Goal: Task Accomplishment & Management: Manage account settings

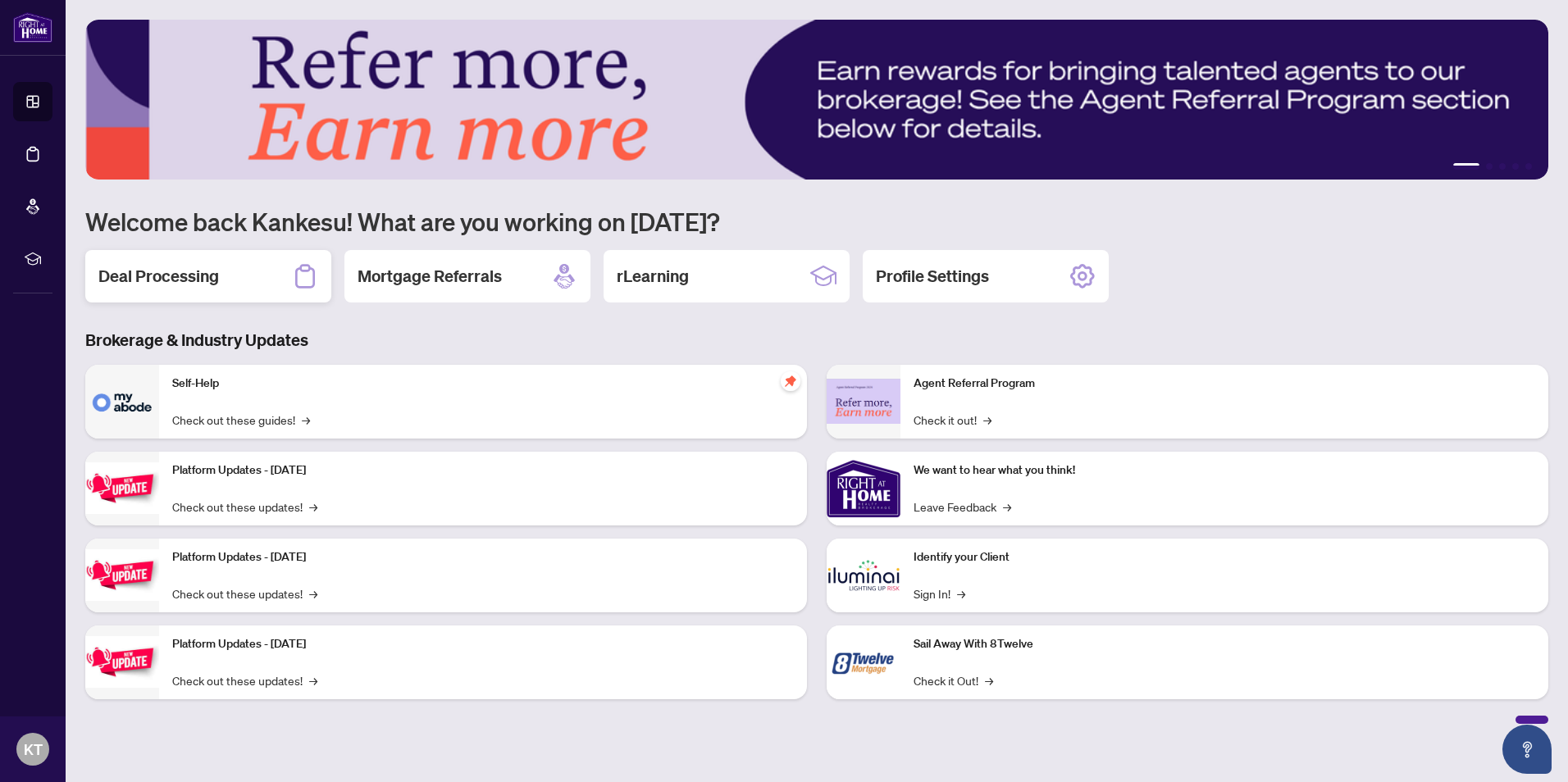
click at [176, 273] on h2 "Deal Processing" at bounding box center [159, 277] width 121 height 23
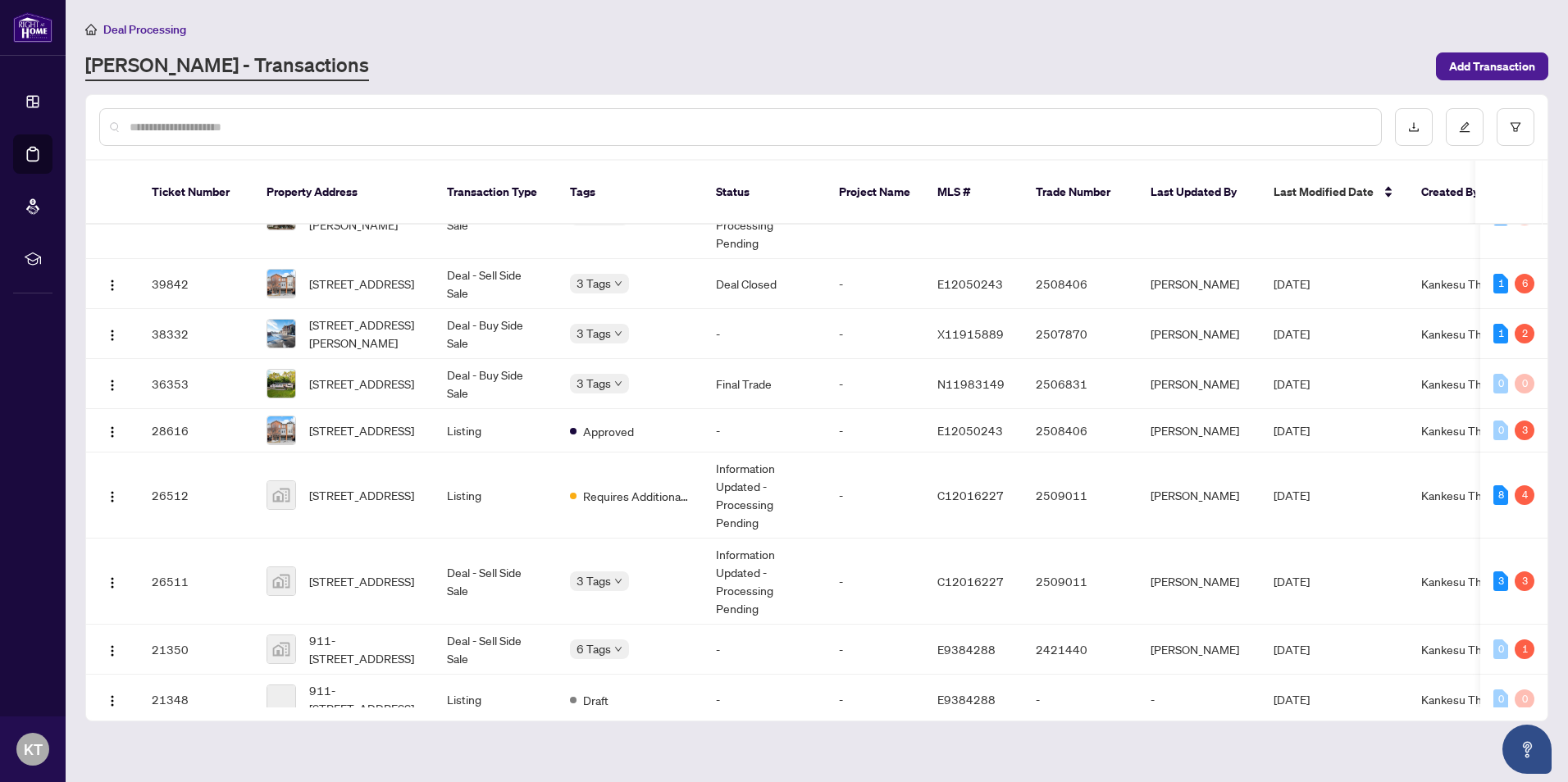
scroll to position [202, 0]
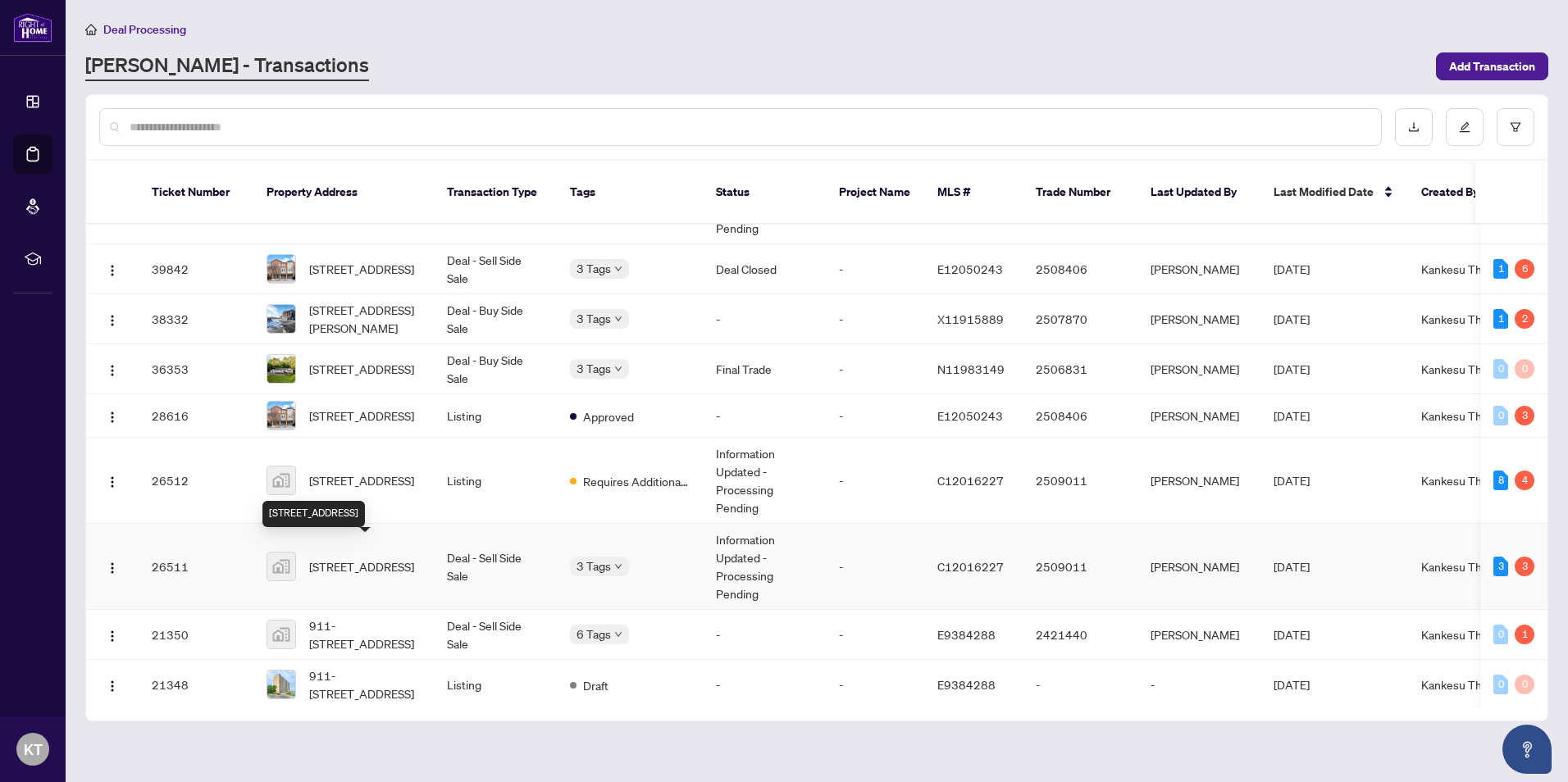
click at [348, 557] on span "[STREET_ADDRESS]" at bounding box center [361, 566] width 105 height 18
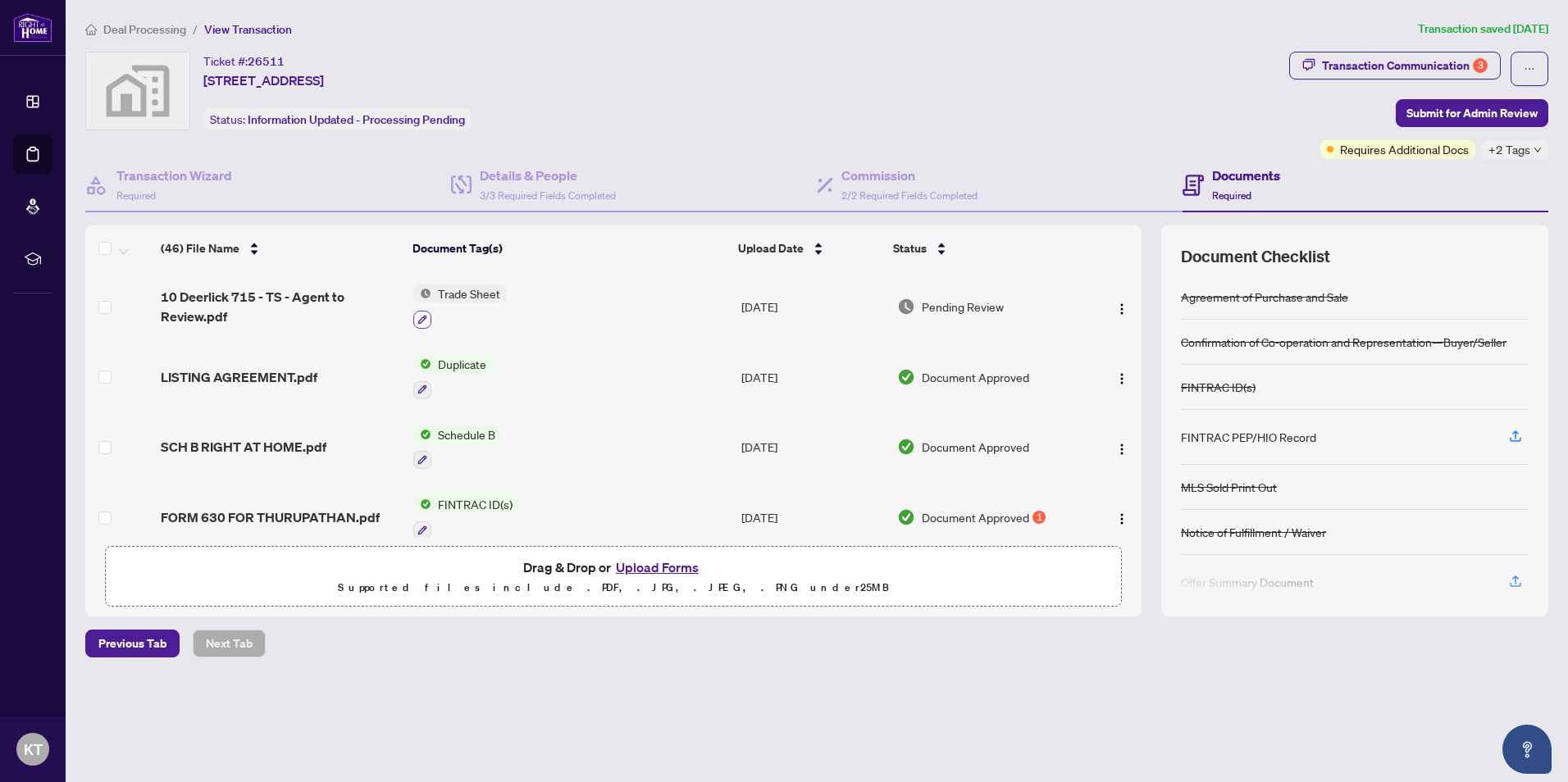
click at [422, 319] on icon "button" at bounding box center [422, 319] width 10 height 10
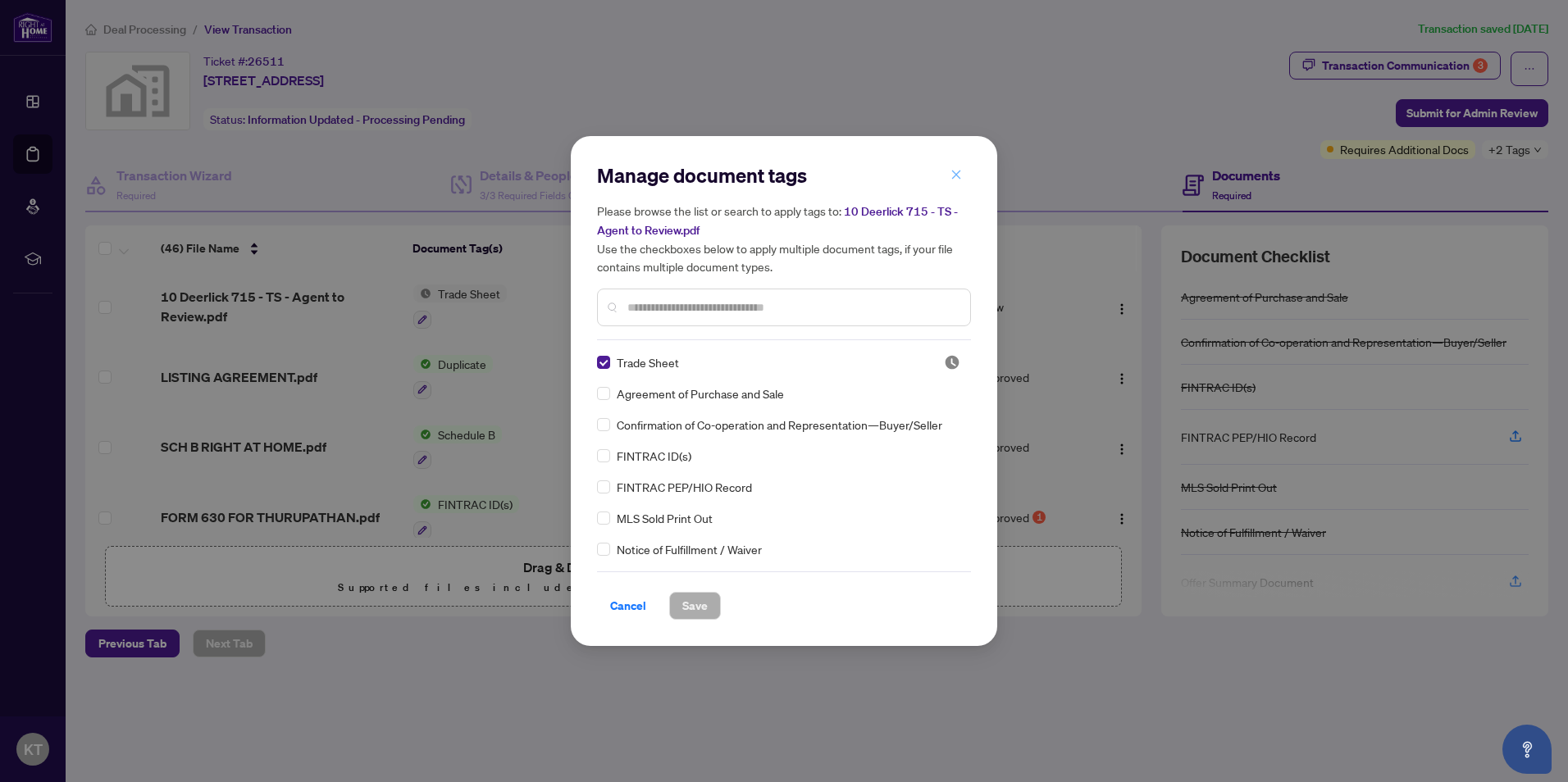
click at [953, 171] on icon "close" at bounding box center [956, 175] width 12 height 12
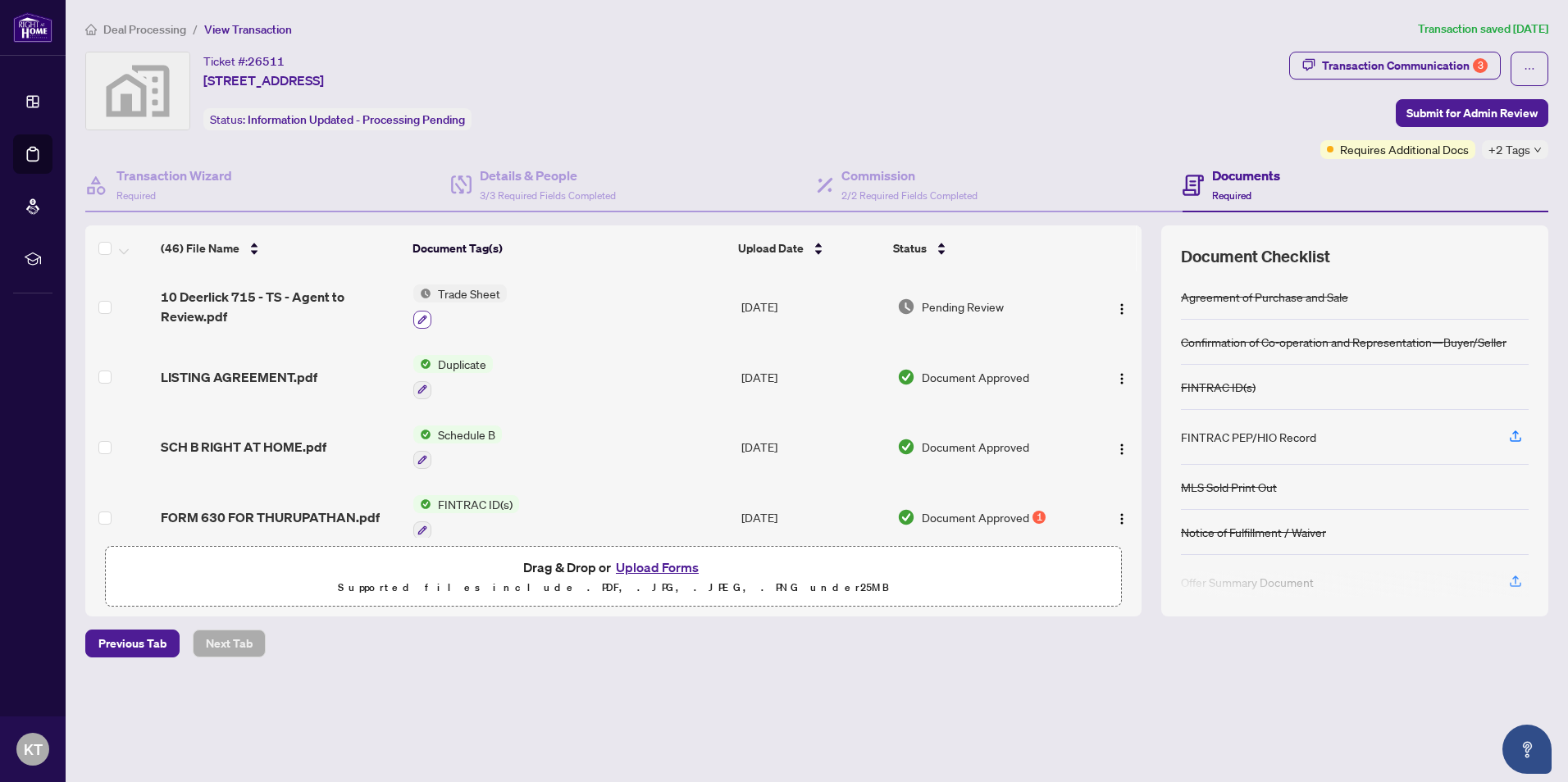
click at [425, 319] on icon "button" at bounding box center [422, 319] width 10 height 10
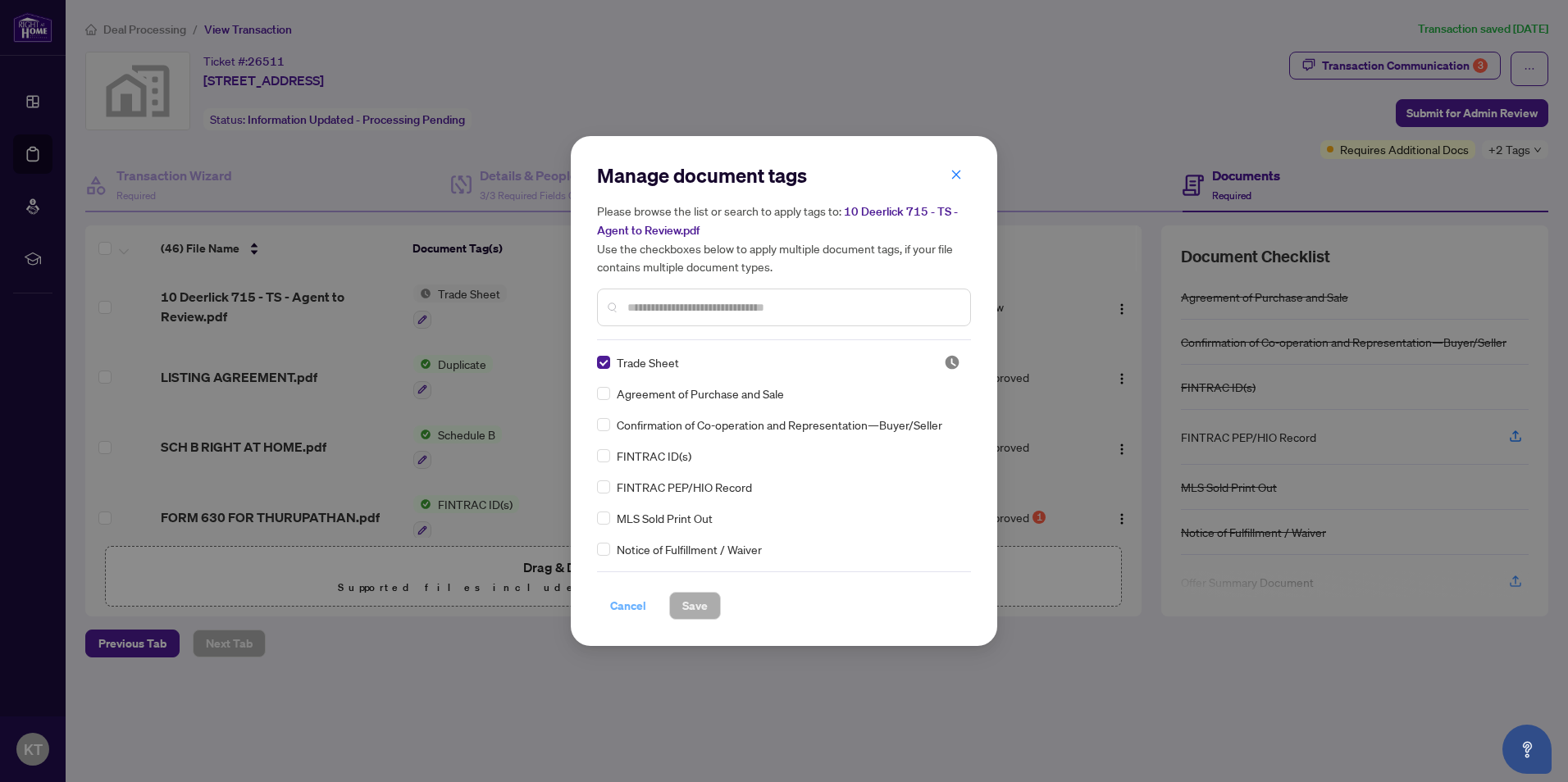
click at [620, 609] on span "Cancel" at bounding box center [627, 606] width 36 height 26
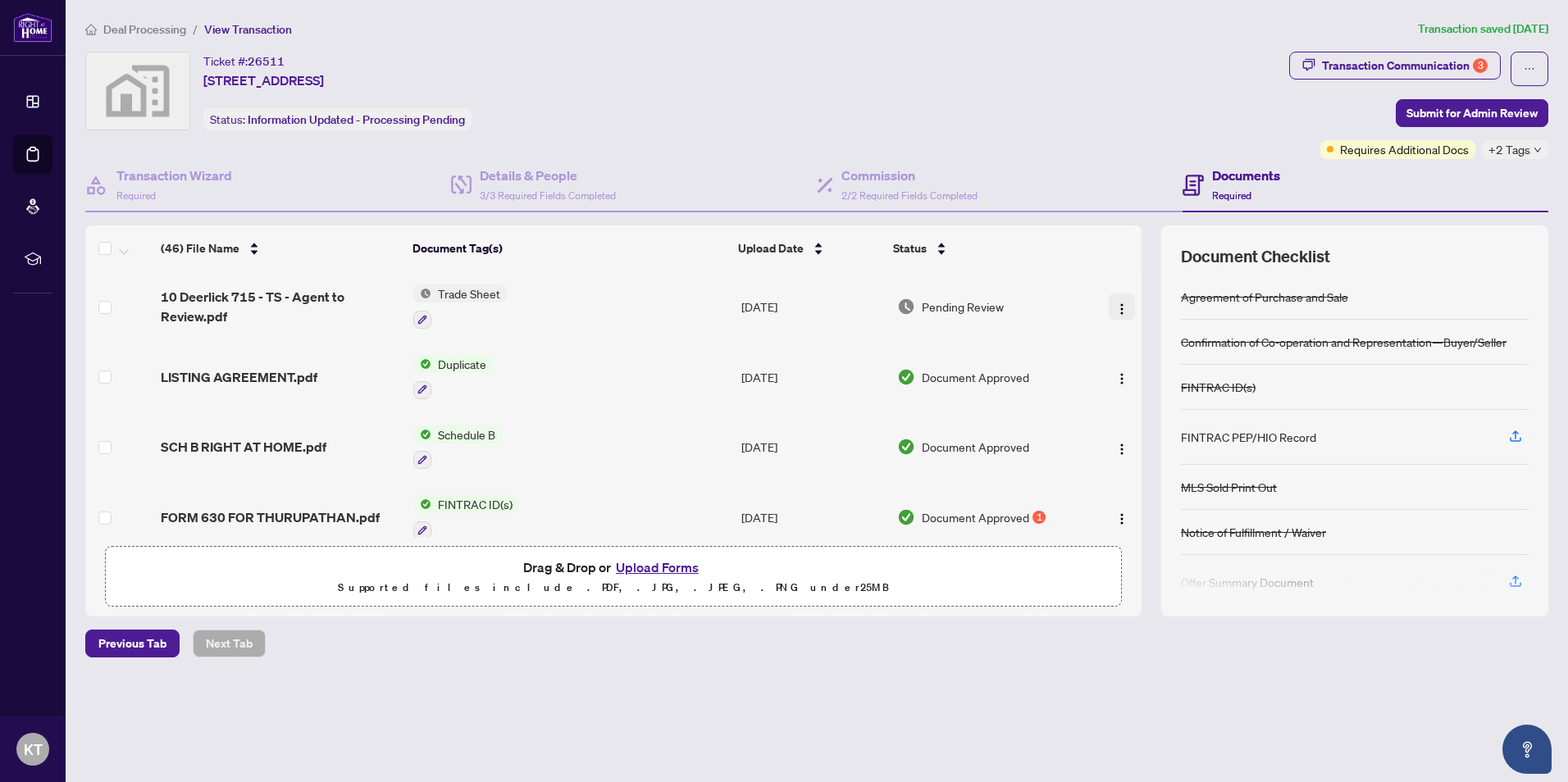
click at [1119, 314] on img "button" at bounding box center [1122, 310] width 14 height 14
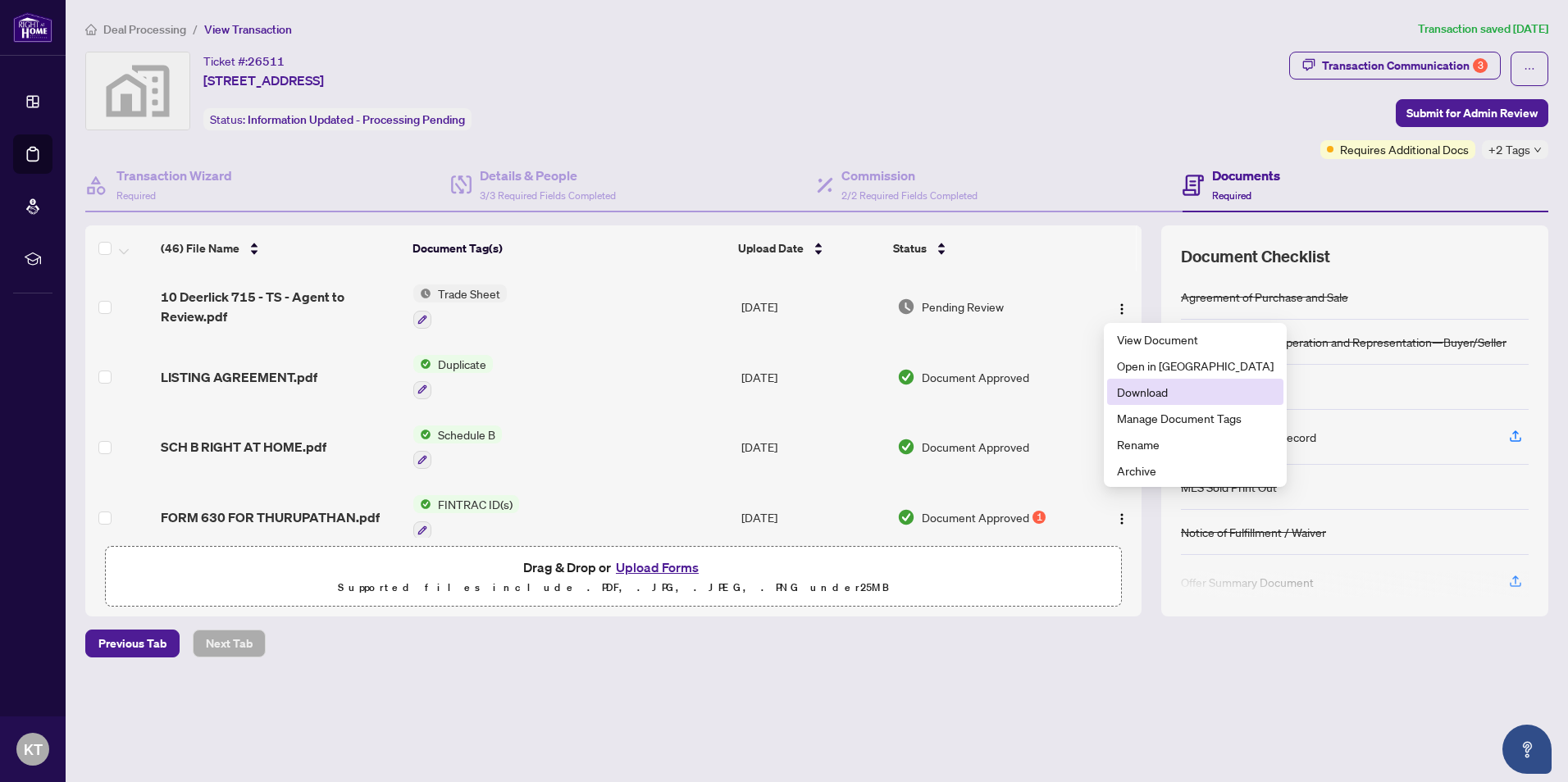
click at [1137, 389] on span "Download" at bounding box center [1195, 392] width 157 height 18
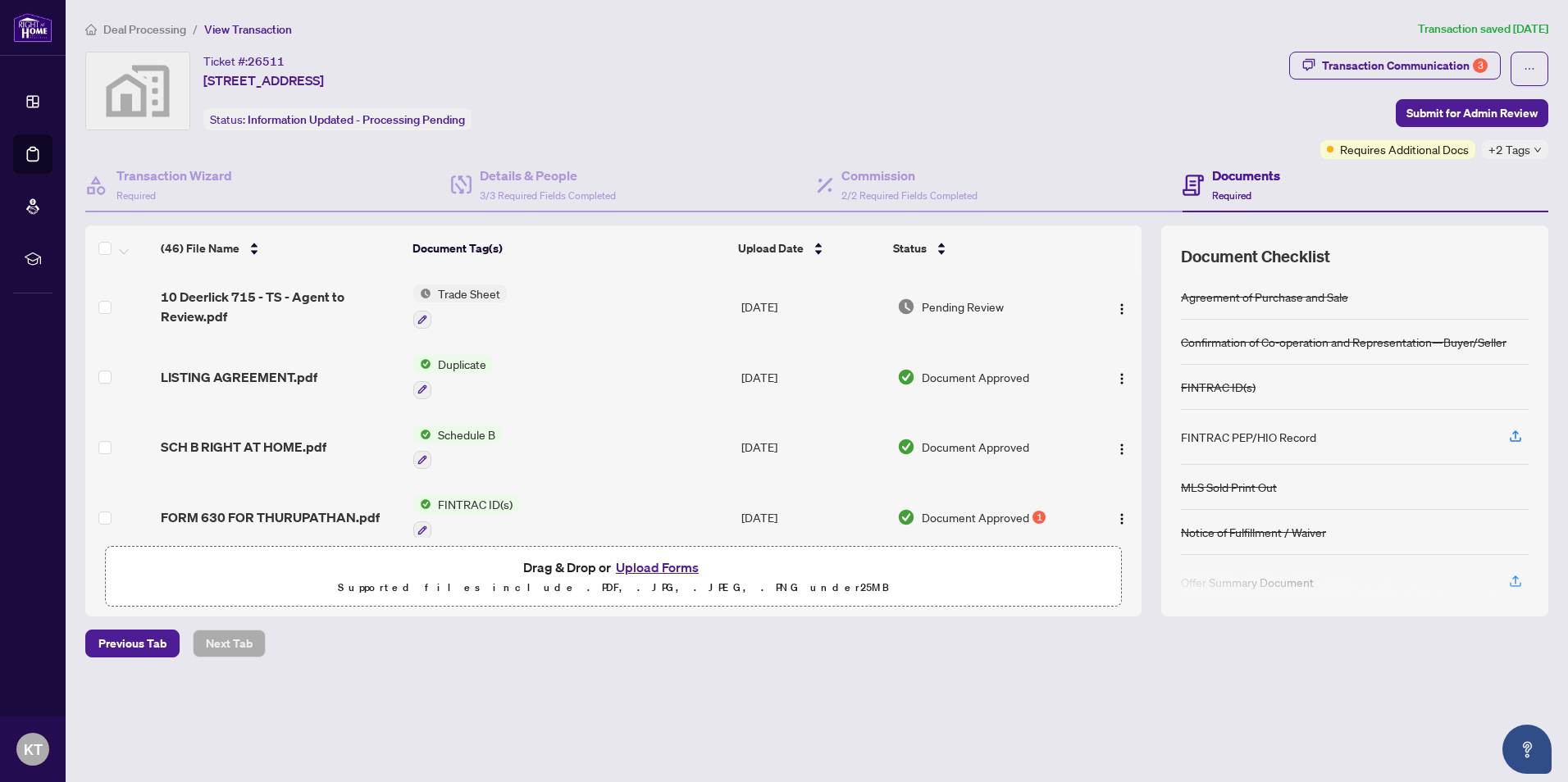
click at [651, 566] on button "Upload Forms" at bounding box center [657, 567] width 93 height 21
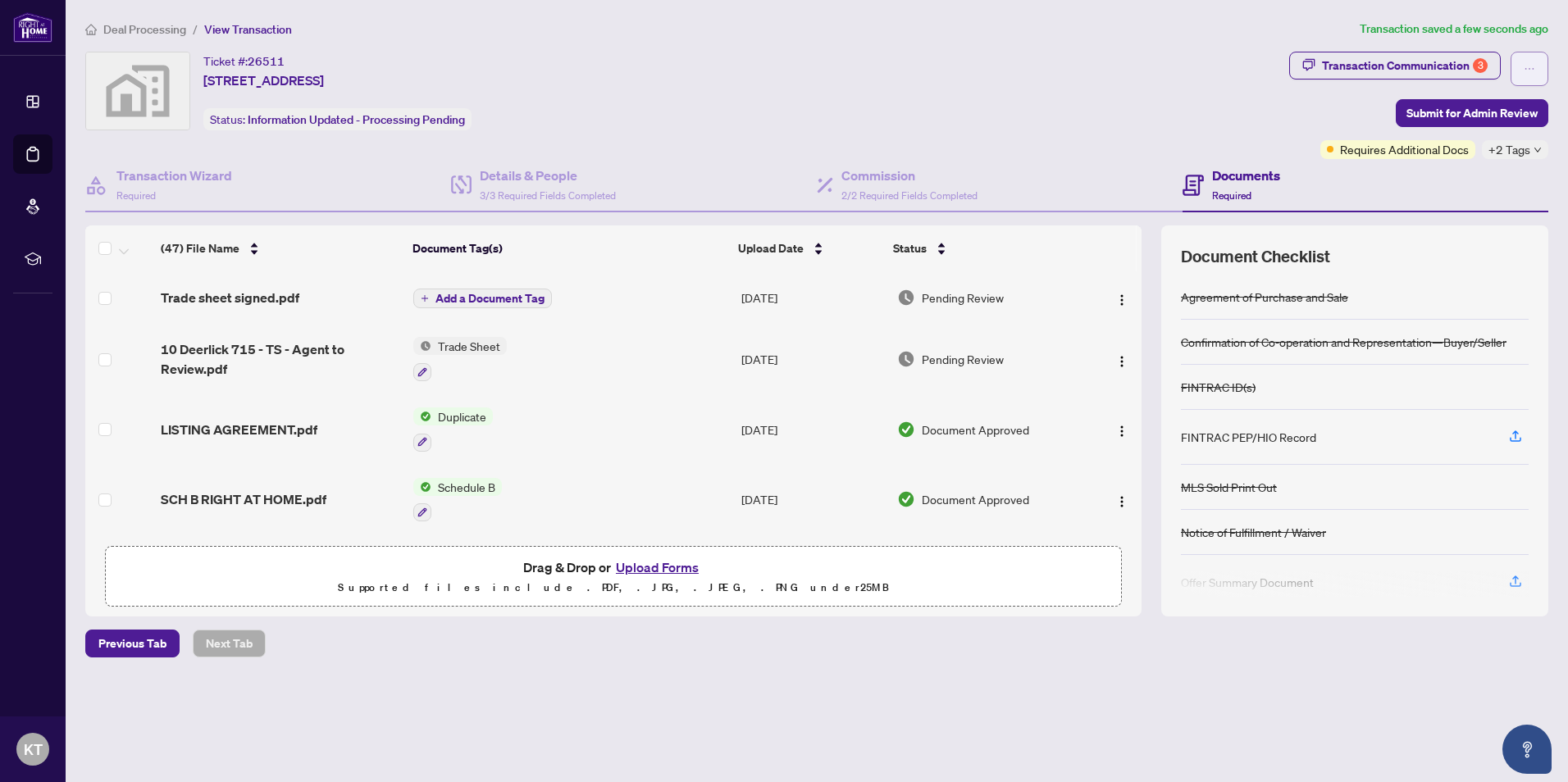
click at [1526, 73] on icon "ellipsis" at bounding box center [1529, 69] width 12 height 12
click at [1286, 116] on div "Ticket #: 26511 [STREET_ADDRESS] Status: Information Updated - Processing Pendi…" at bounding box center [684, 105] width 1204 height 107
drag, startPoint x: 1564, startPoint y: 7, endPoint x: 1067, endPoint y: 41, distance: 498.2
click at [1067, 41] on div "Deal Processing / View Transaction Transaction saved a few seconds ago Ticket #…" at bounding box center [816, 367] width 1476 height 696
click at [1156, 78] on div "Ticket #: 26511 [STREET_ADDRESS] Status: Information Updated - Processing Pendi…" at bounding box center [683, 90] width 1197 height 78
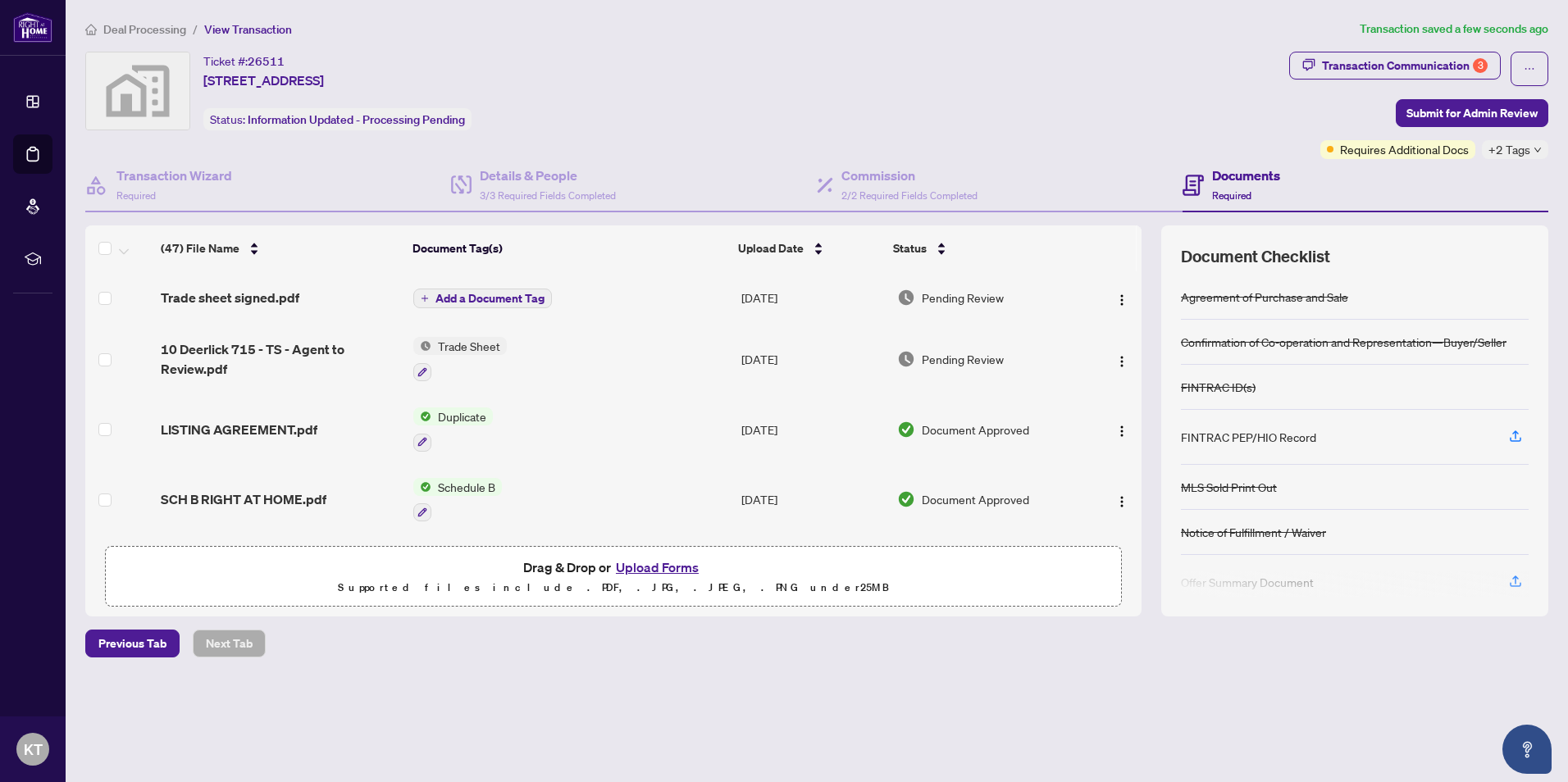
drag, startPoint x: 1502, startPoint y: 0, endPoint x: 1094, endPoint y: 60, distance: 412.4
click at [1094, 60] on div "Ticket #: 26511 [STREET_ADDRESS] Status: Information Updated - Processing Pendi…" at bounding box center [683, 90] width 1197 height 78
drag, startPoint x: 1235, startPoint y: 7, endPoint x: 1056, endPoint y: 114, distance: 208.5
click at [1056, 114] on div "Ticket #: 26511 [STREET_ADDRESS] Status: Information Updated - Processing Pendi…" at bounding box center [683, 90] width 1197 height 78
drag, startPoint x: 1492, startPoint y: 0, endPoint x: 1011, endPoint y: 74, distance: 486.7
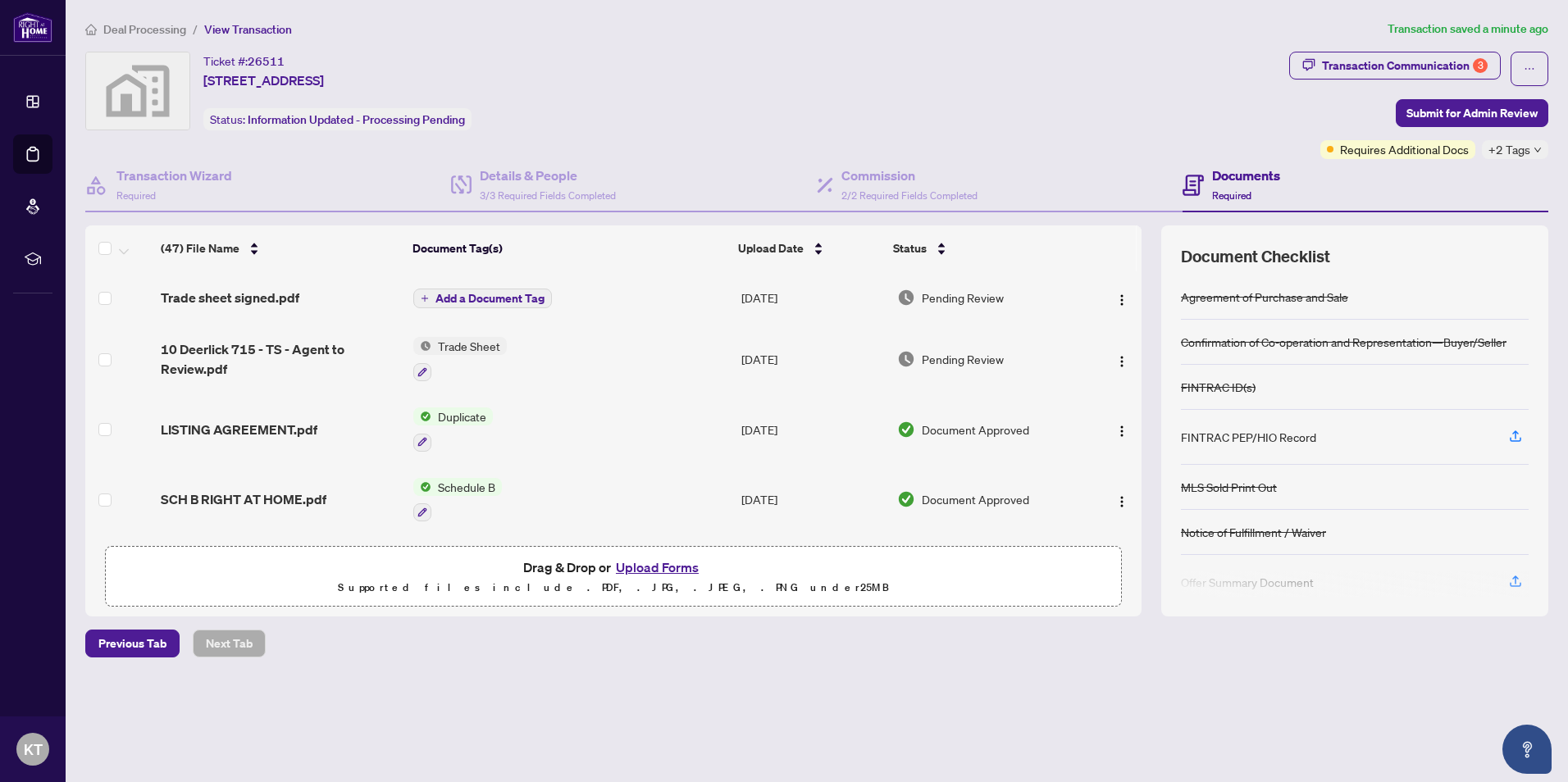
click at [1011, 74] on div "Ticket #: 26511 [STREET_ADDRESS] Status: Information Updated - Processing Pendi…" at bounding box center [683, 90] width 1197 height 78
click at [1017, 74] on div "Ticket #: 26511 [STREET_ADDRESS] Status: Information Updated - Processing Pendi…" at bounding box center [683, 90] width 1197 height 78
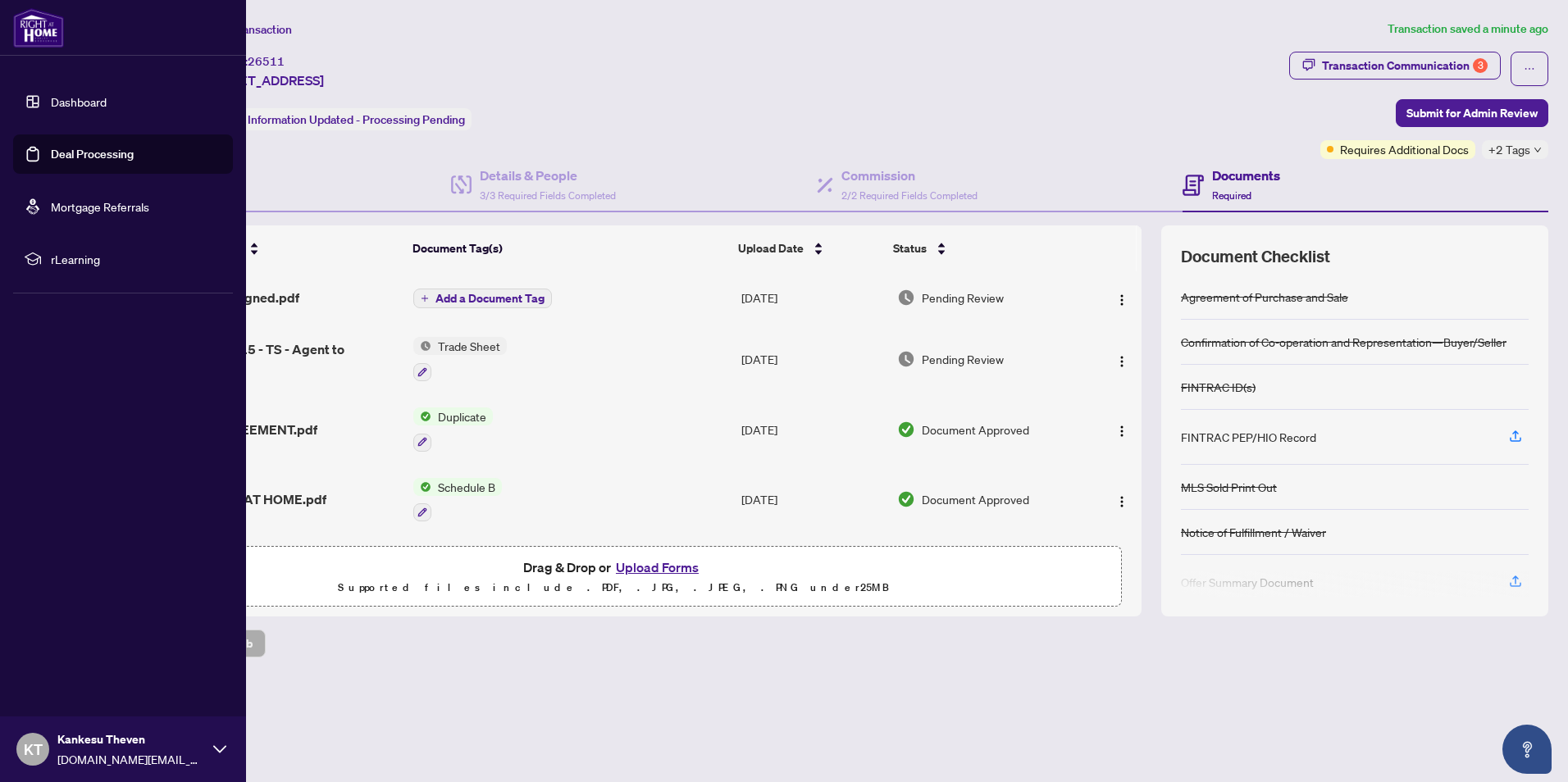
click at [51, 212] on link "Mortgage Referrals" at bounding box center [101, 206] width 99 height 15
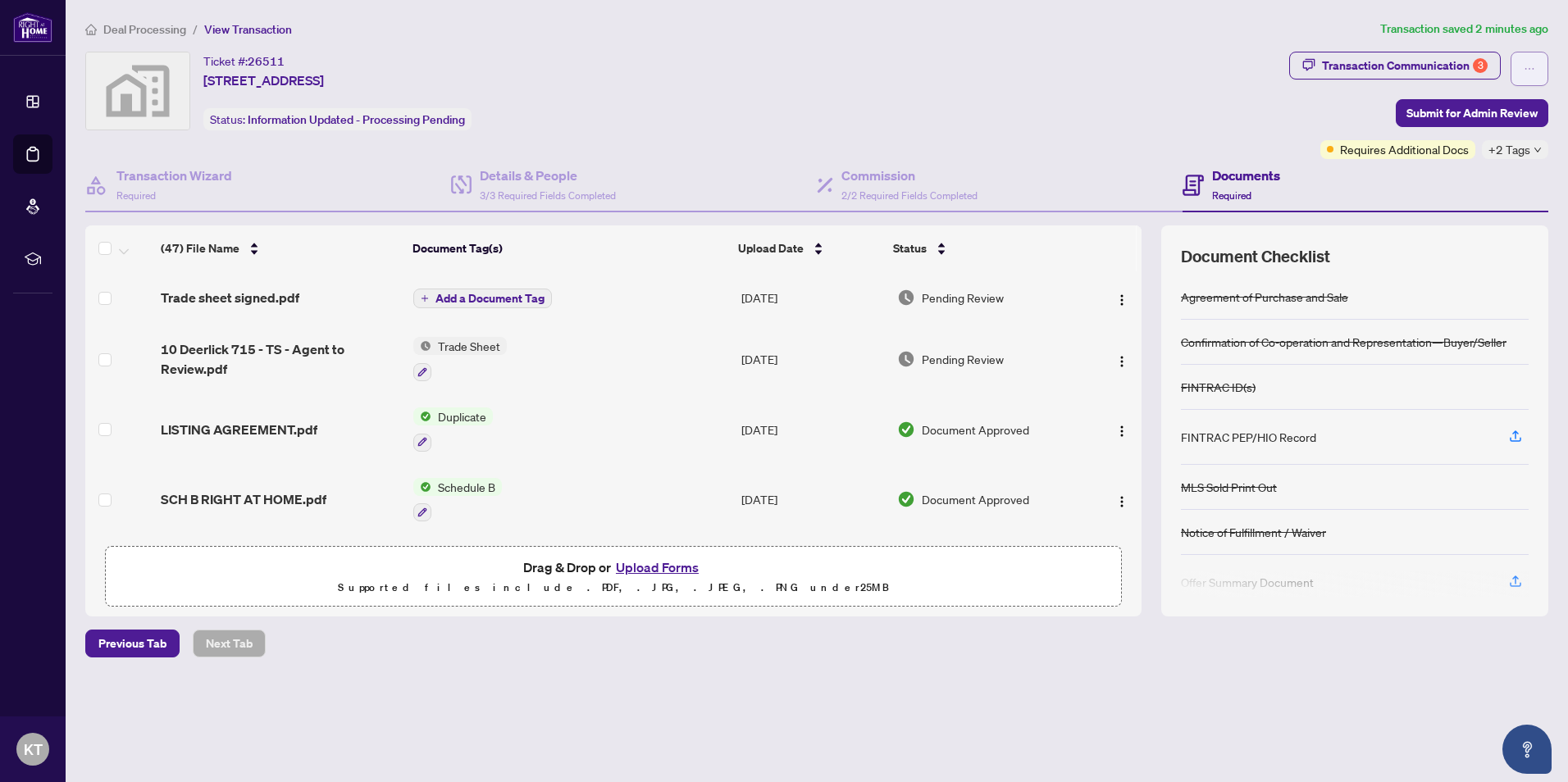
click at [1537, 73] on button "button" at bounding box center [1529, 69] width 38 height 35
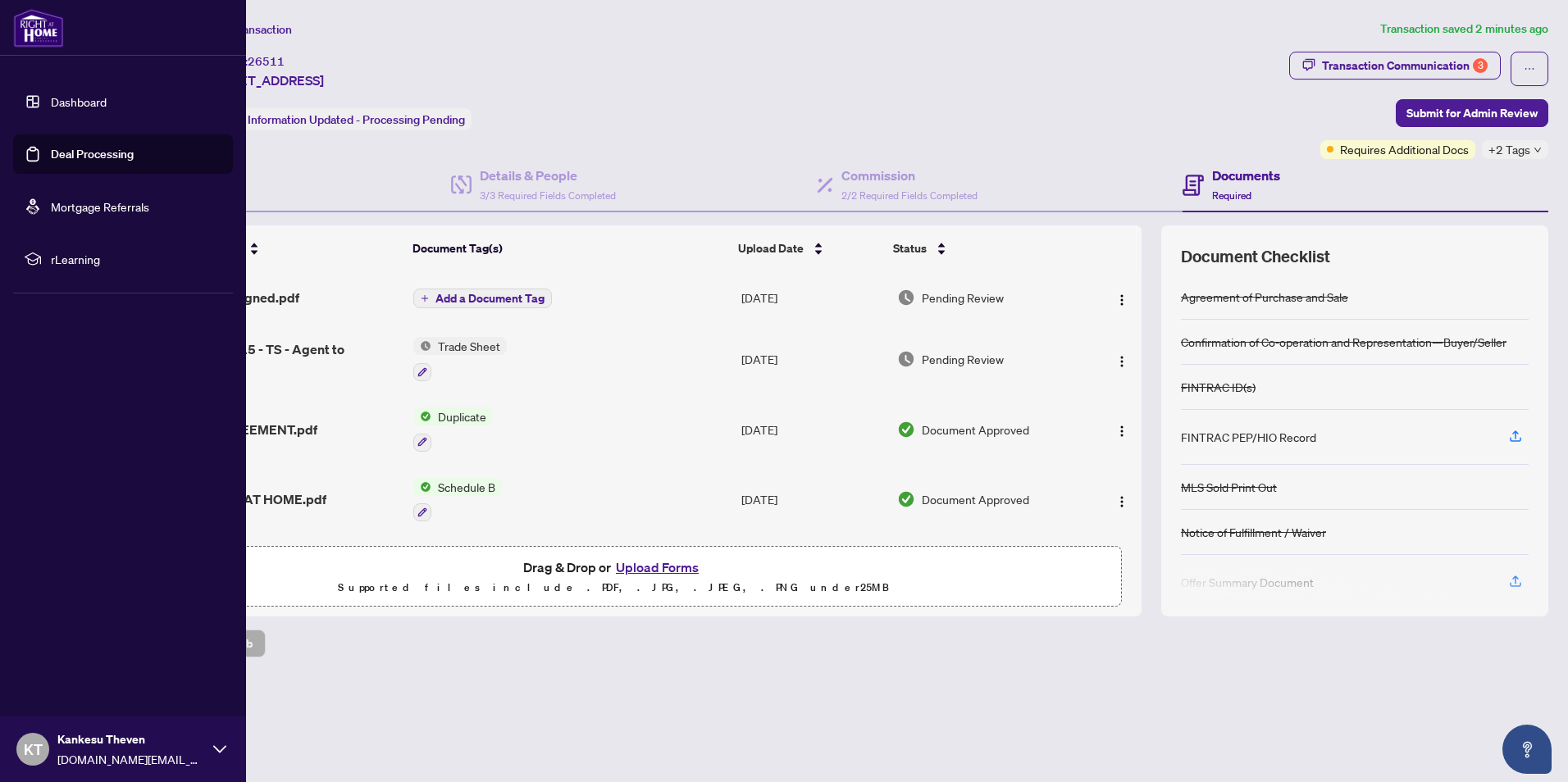
click at [51, 201] on link "Mortgage Referrals" at bounding box center [101, 206] width 99 height 15
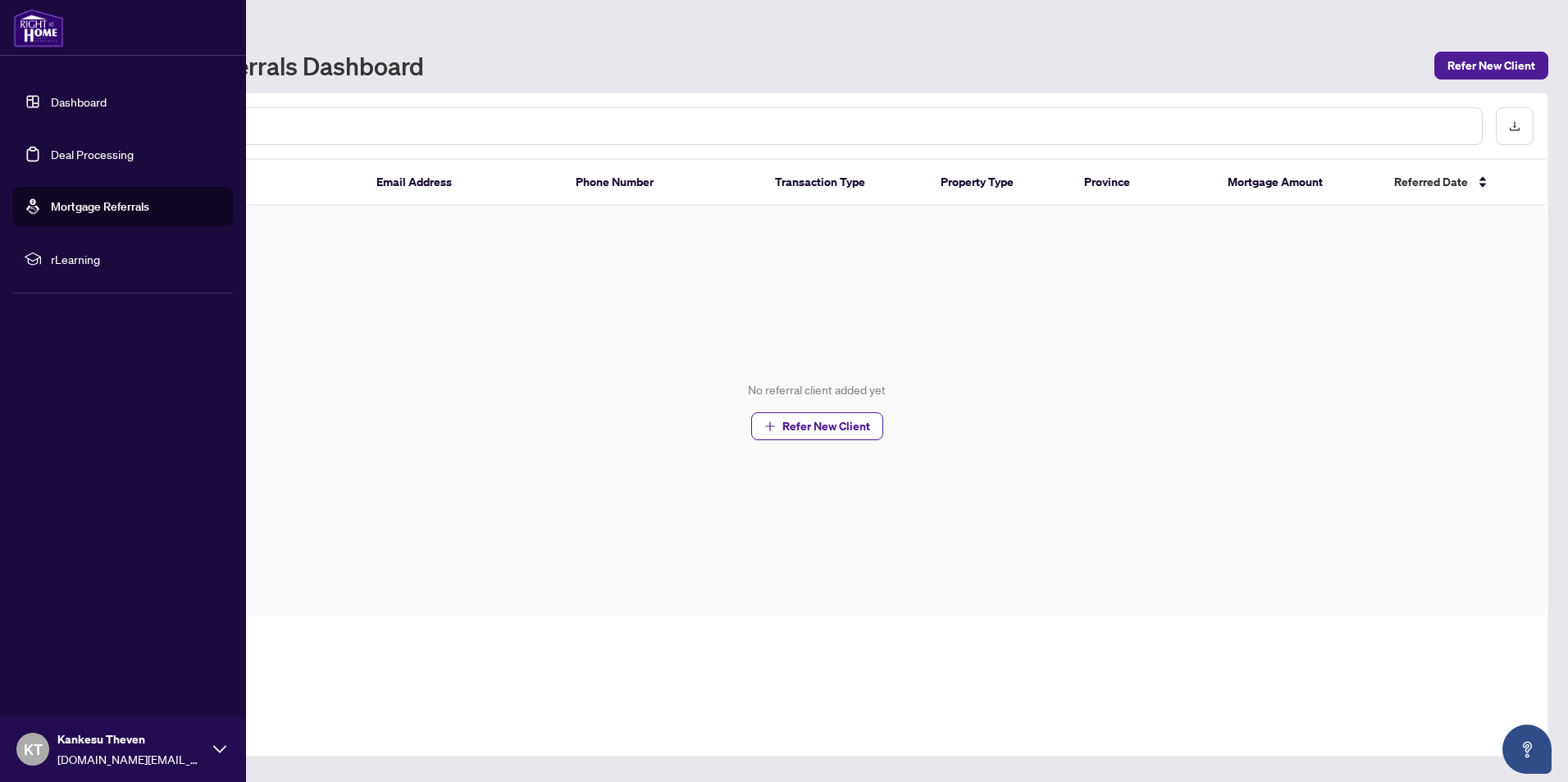
click at [65, 100] on link "Dashboard" at bounding box center [79, 101] width 56 height 15
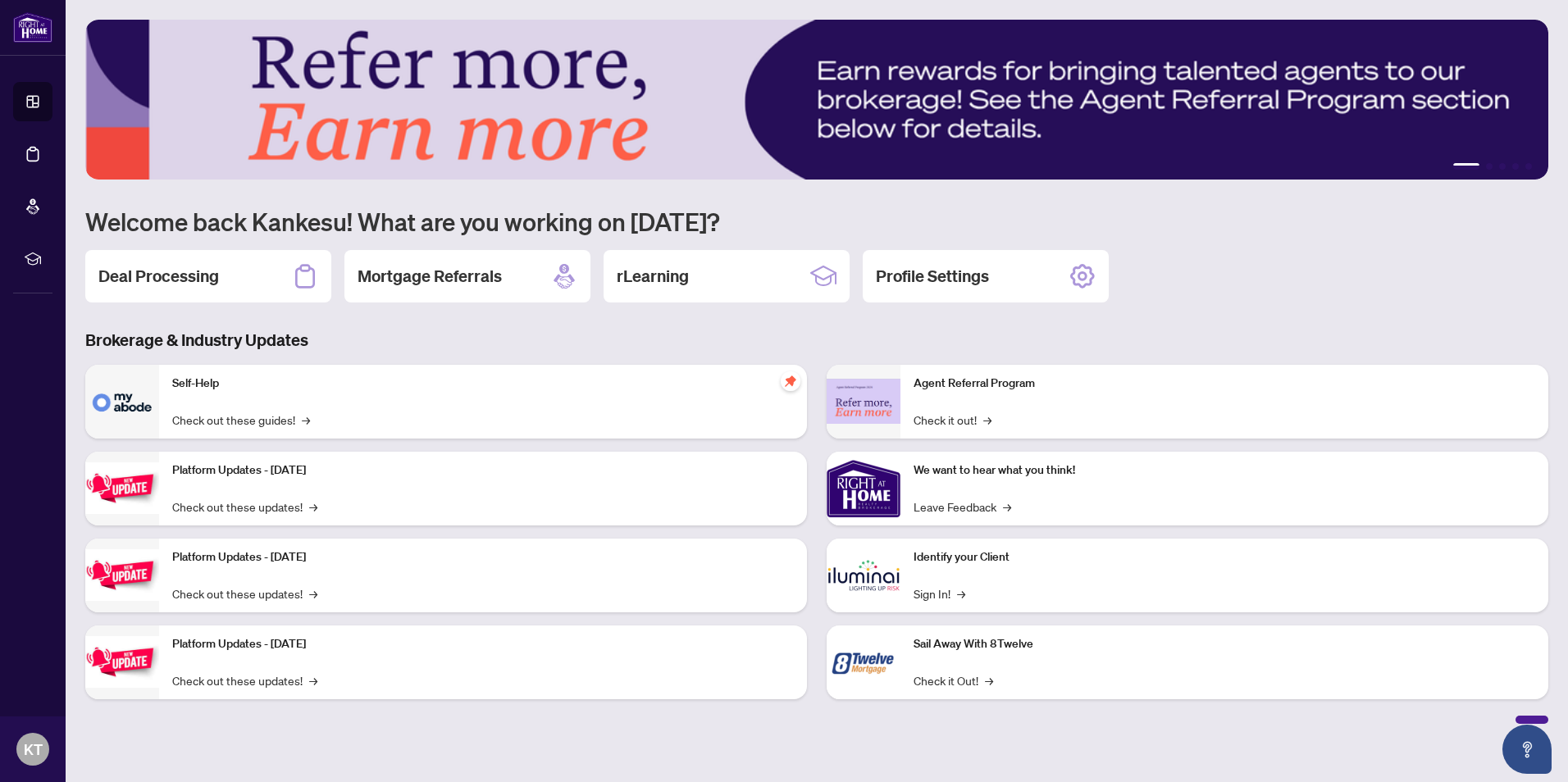
click at [696, 66] on img at bounding box center [817, 99] width 1463 height 160
click at [754, 82] on img at bounding box center [817, 99] width 1463 height 160
